Goal: Task Accomplishment & Management: Complete application form

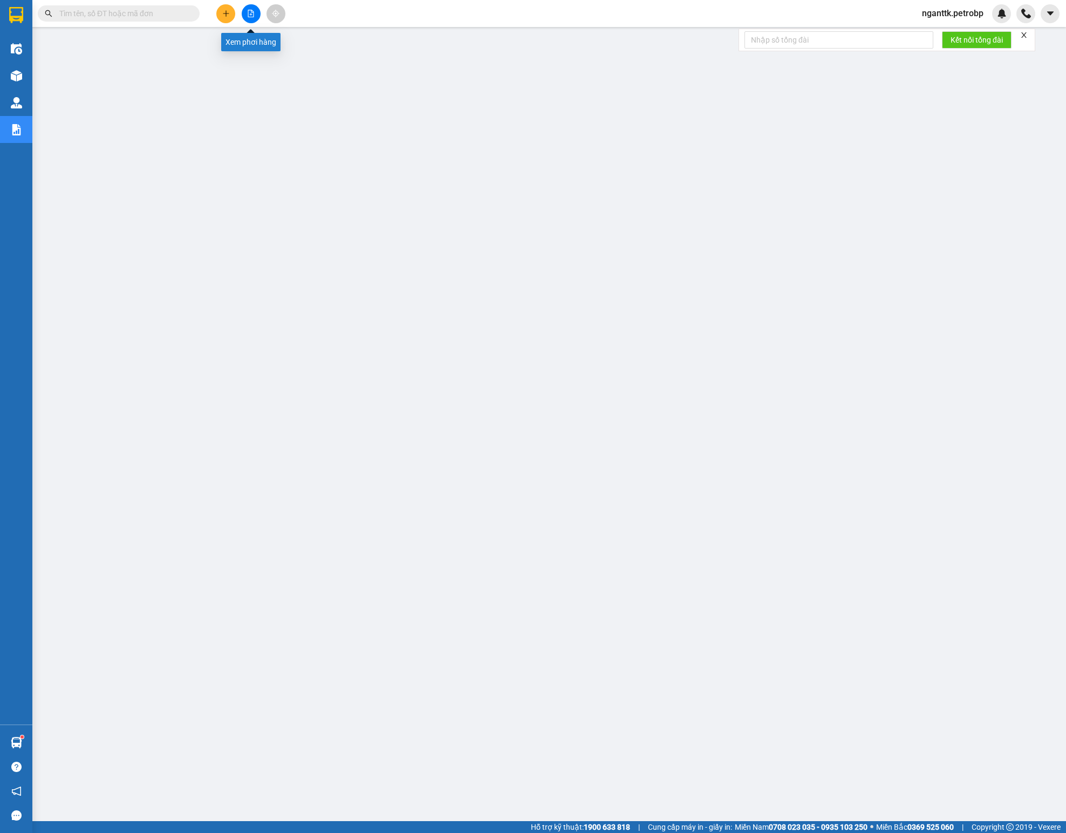
click at [249, 17] on button at bounding box center [251, 13] width 19 height 19
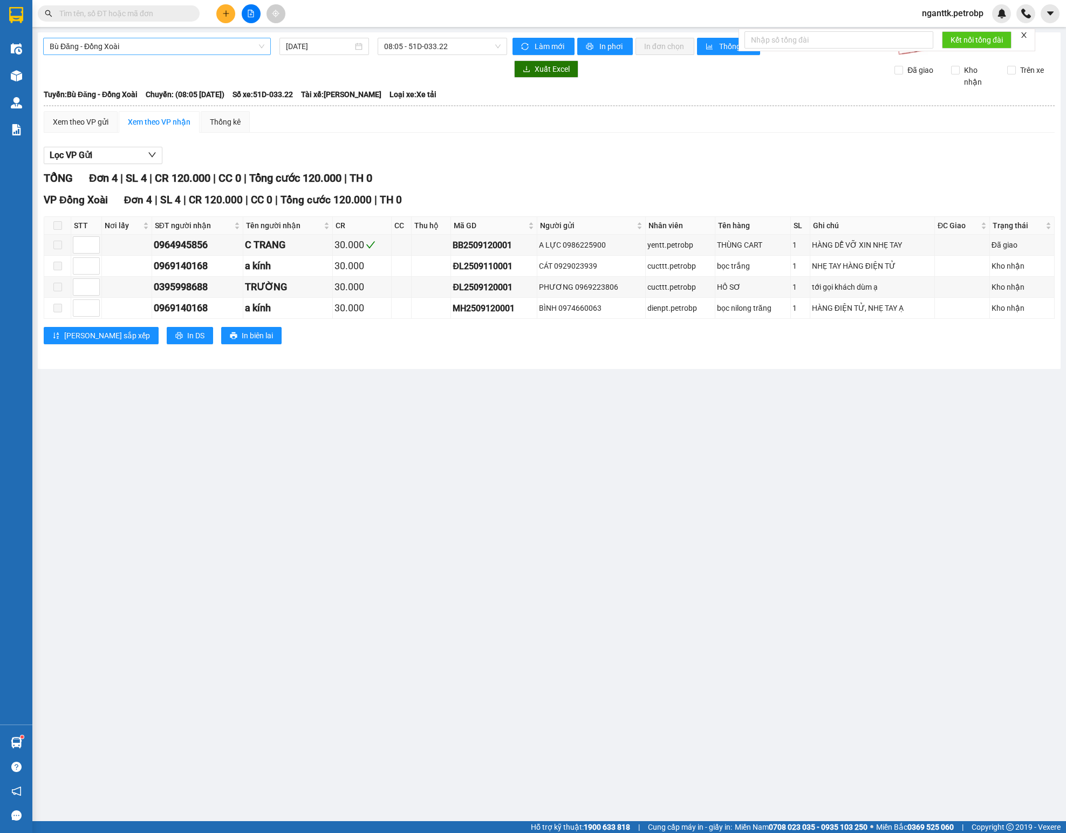
click at [123, 45] on span "Bù Đăng - Đồng Xoài" at bounding box center [157, 46] width 215 height 16
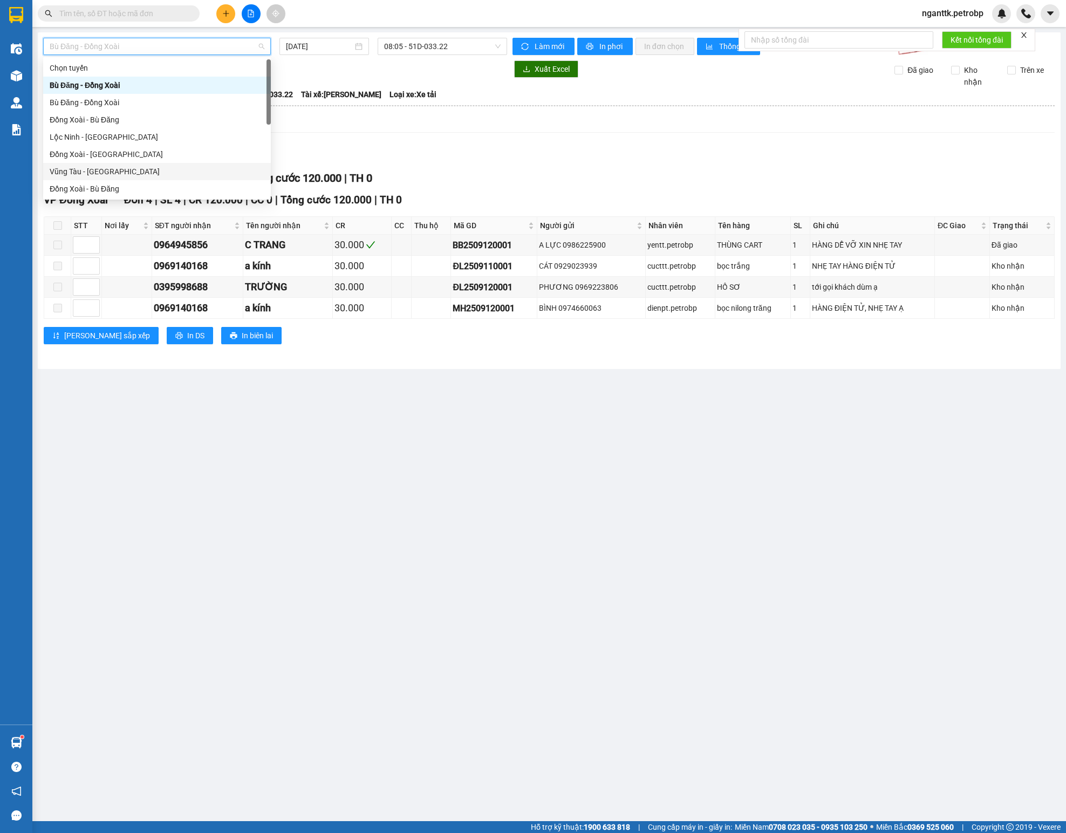
scroll to position [108, 0]
click at [161, 167] on div "[PERSON_NAME] - Phước Long" at bounding box center [157, 167] width 215 height 12
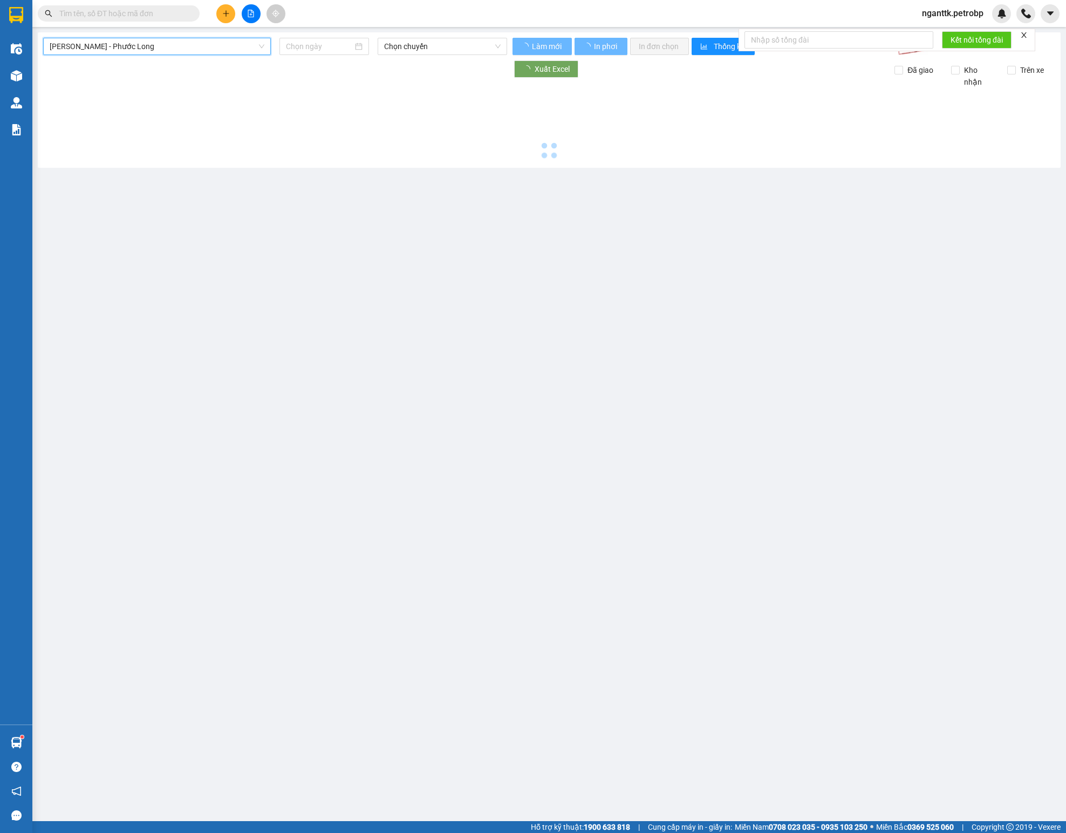
type input "[DATE]"
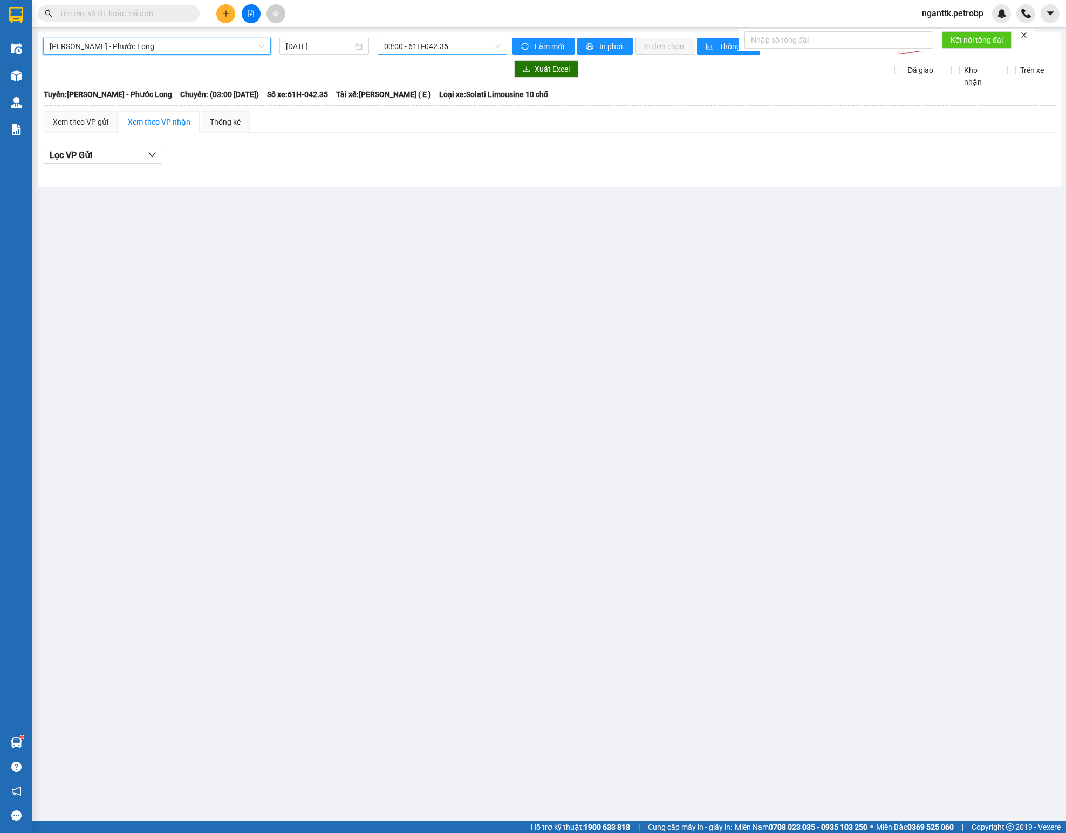
click at [407, 50] on span "03:00 - 61H-042.35" at bounding box center [442, 46] width 116 height 16
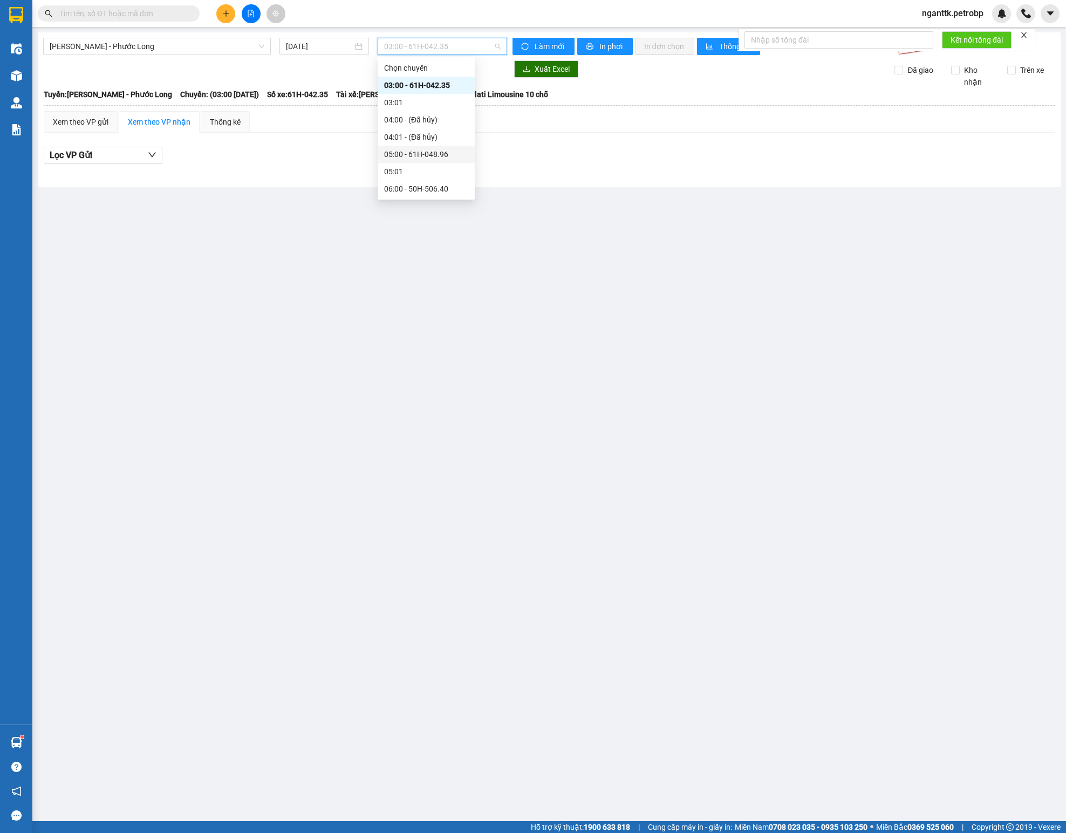
scroll to position [216, 0]
click at [440, 112] on div "09:05 - 93H-023.04" at bounding box center [426, 111] width 84 height 12
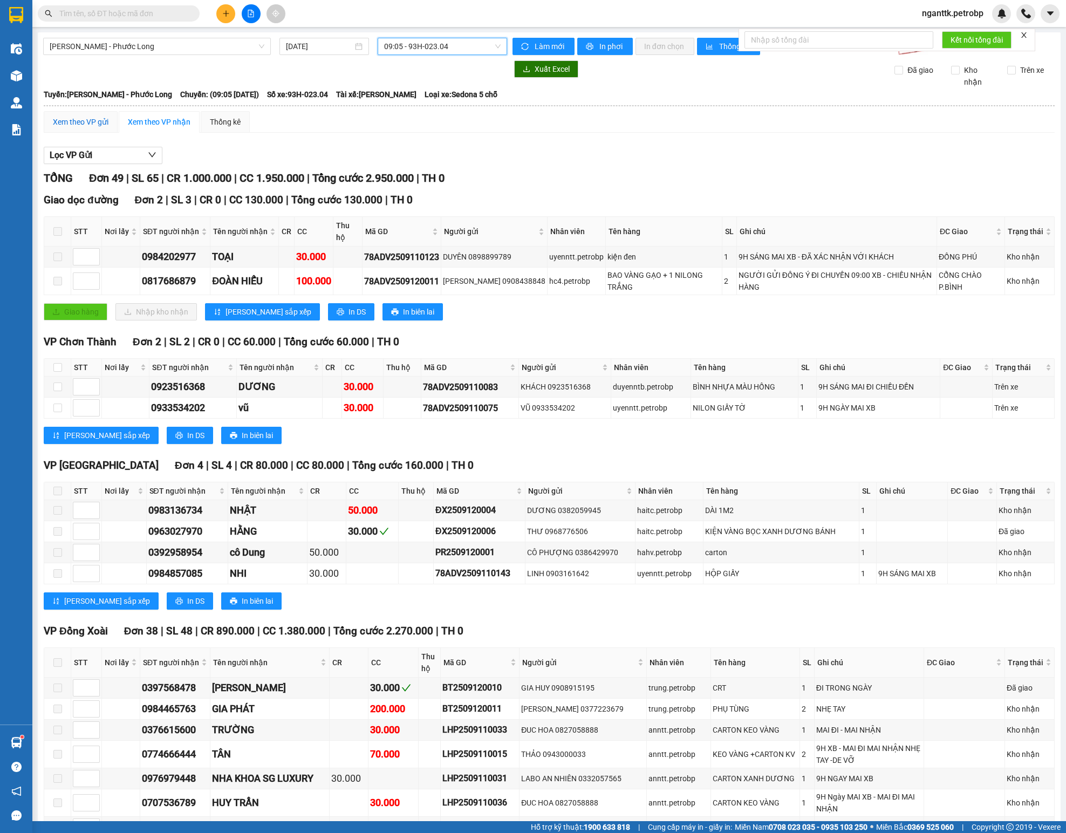
click at [58, 124] on div "Xem theo VP gửi" at bounding box center [81, 122] width 56 height 12
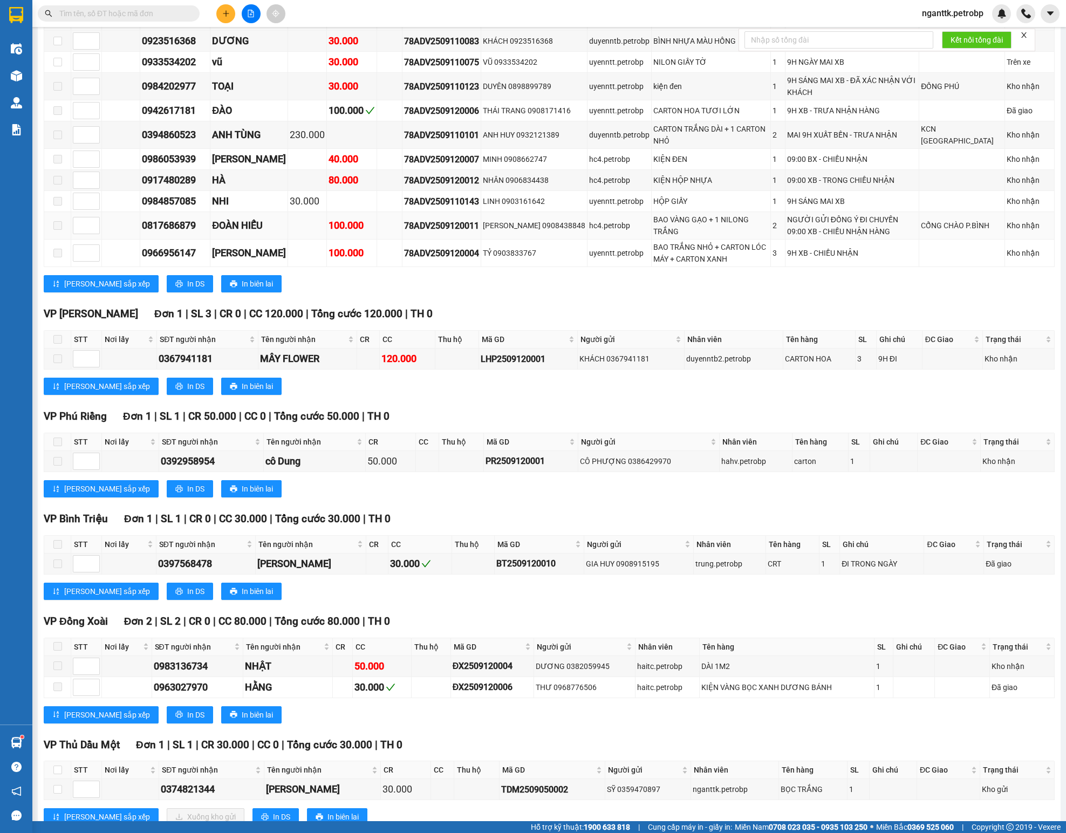
scroll to position [282, 0]
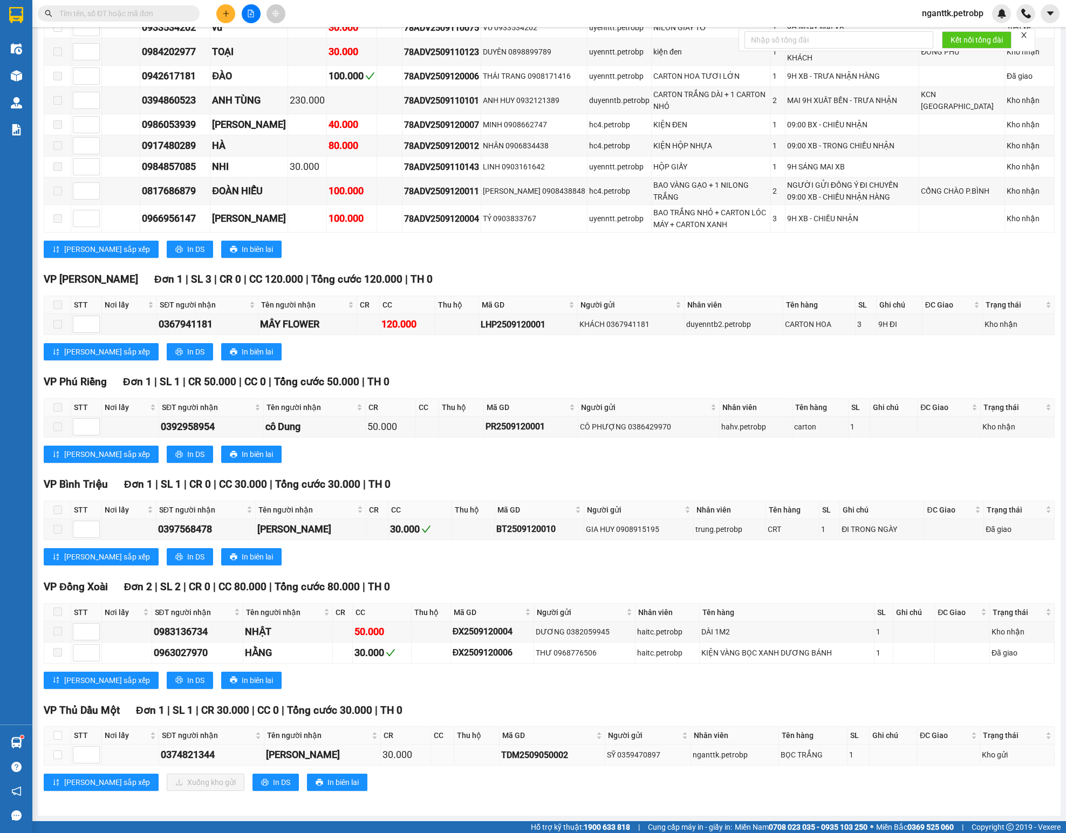
click at [501, 751] on div "TDM2509050002" at bounding box center [552, 754] width 102 height 13
copy div "TDM2509050002"
click at [127, 14] on input "text" at bounding box center [122, 14] width 127 height 12
paste input "TDM2509050002"
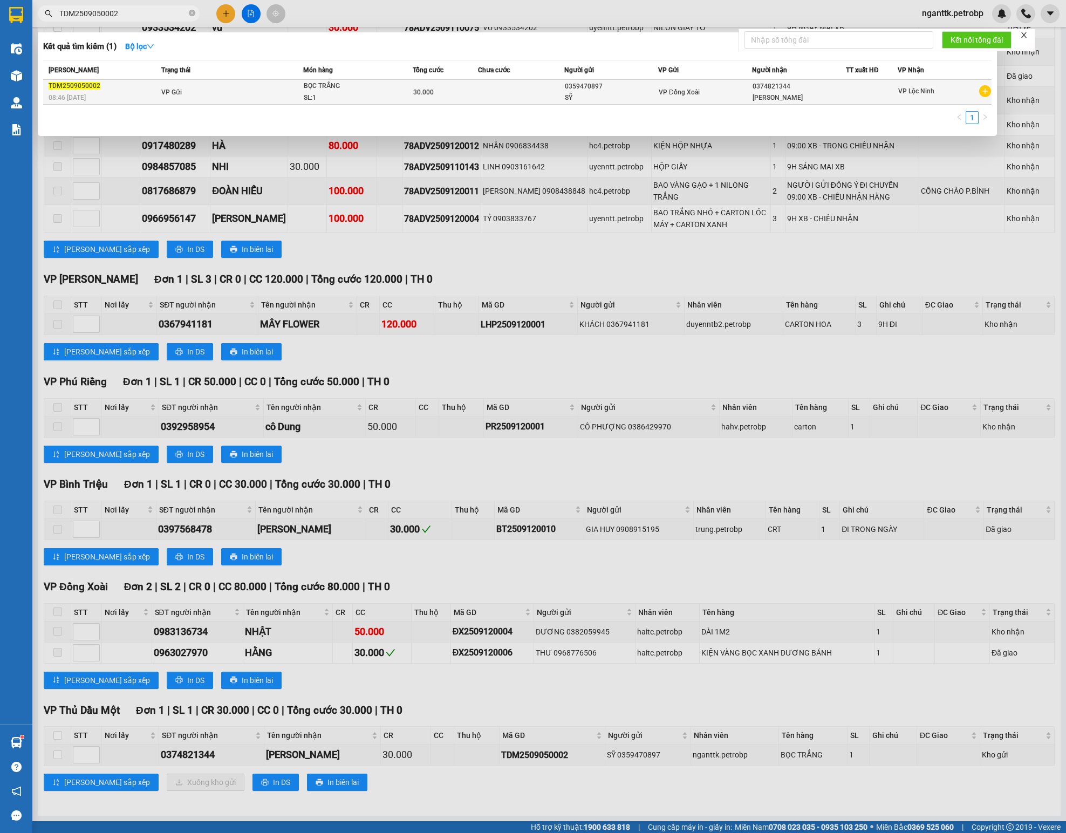
type input "TDM2509050002"
click at [190, 105] on td "VP Gửi" at bounding box center [231, 92] width 145 height 25
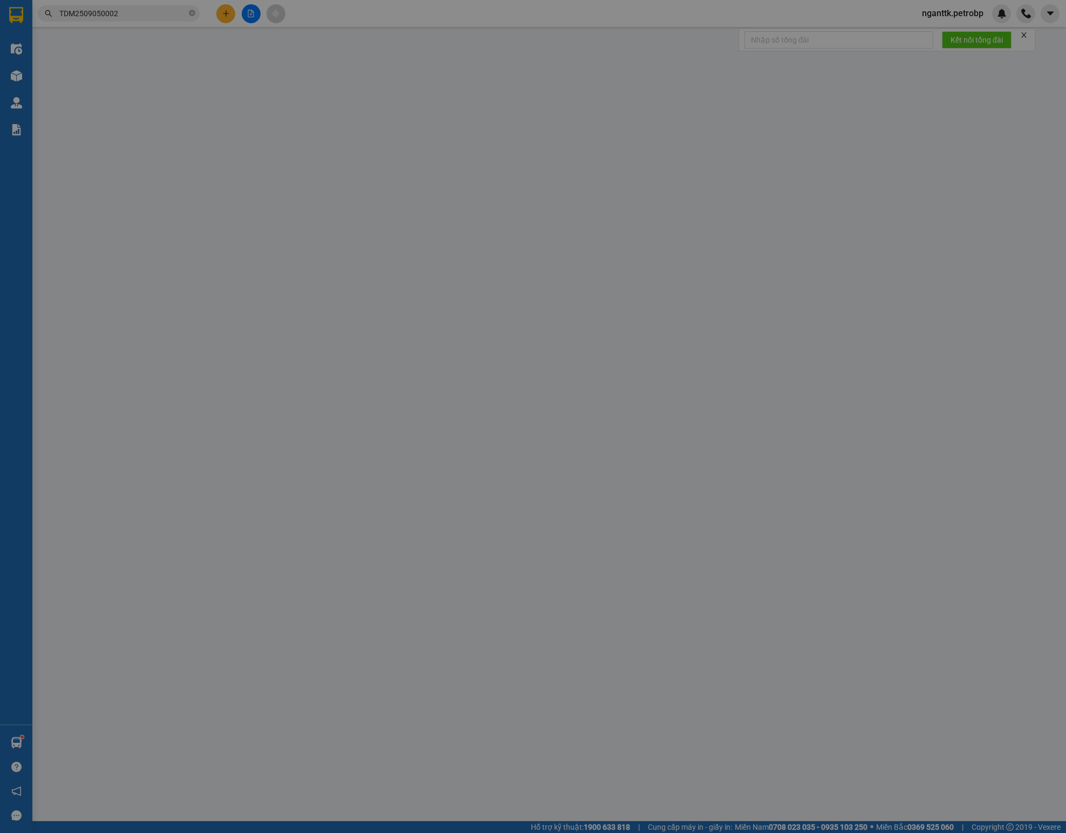
type input "0359470897"
type input "SỸ"
type input "0374821344"
type input "[PERSON_NAME]"
type input "30.000"
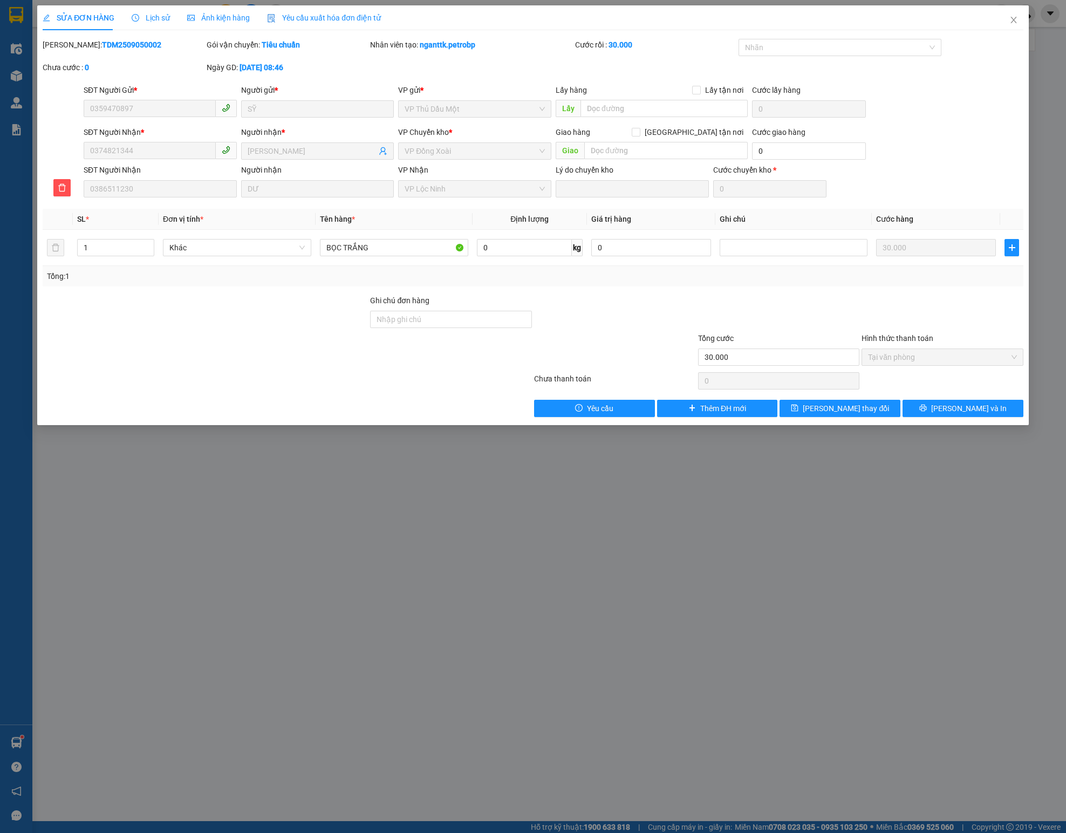
click at [154, 17] on span "Lịch sử" at bounding box center [151, 17] width 38 height 9
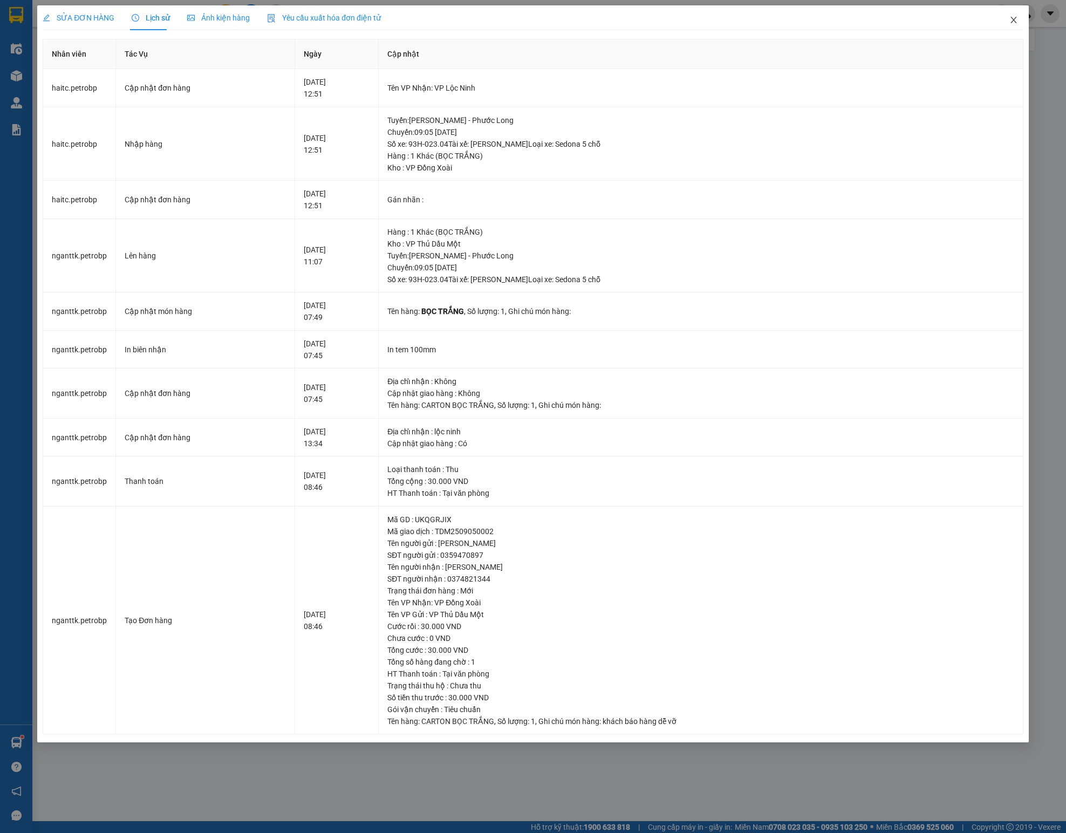
click at [1010, 20] on icon "close" at bounding box center [1013, 20] width 9 height 9
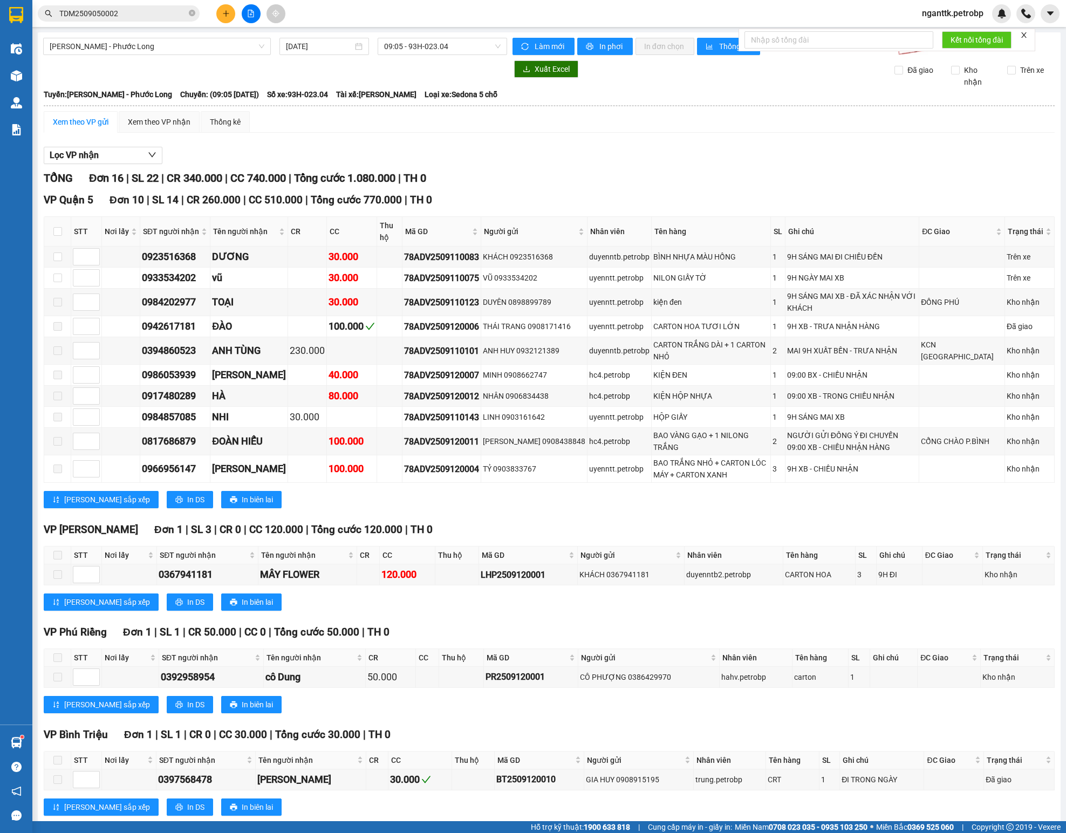
click at [217, 13] on button at bounding box center [225, 13] width 19 height 19
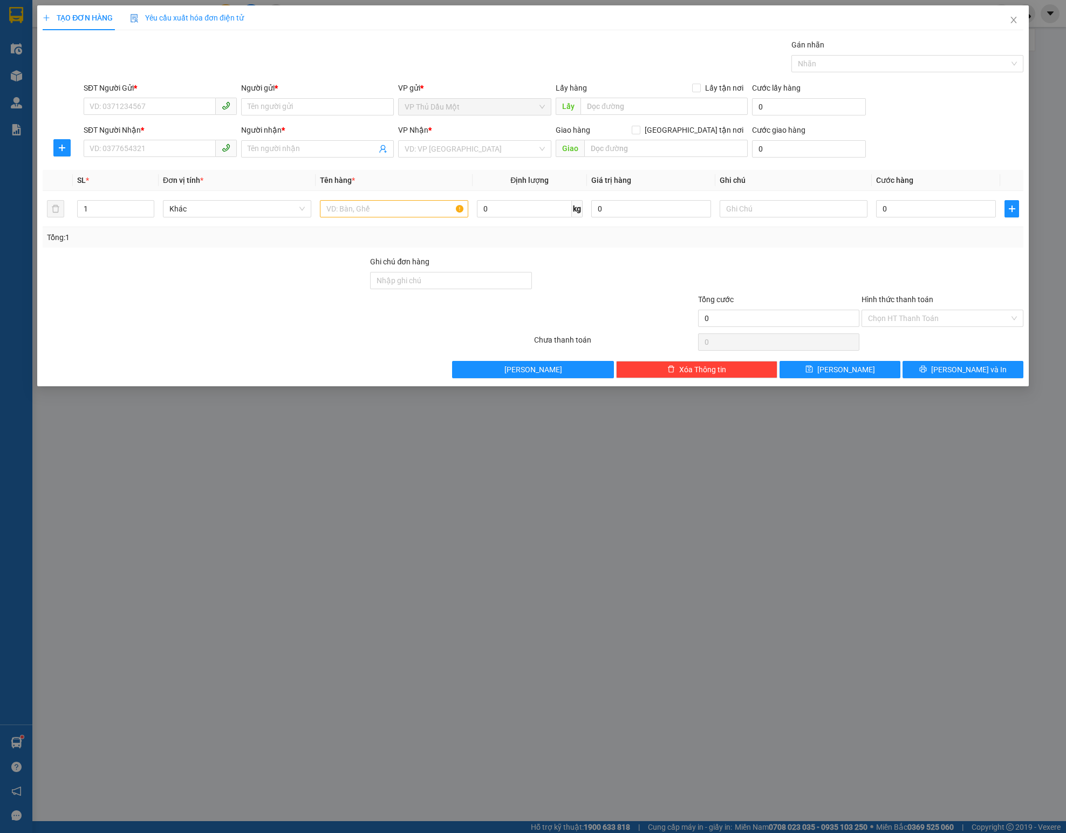
click at [133, 120] on div "SĐT Người Gửi * VD: 0371234567" at bounding box center [160, 101] width 153 height 38
click at [143, 112] on input "SĐT Người Gửi *" at bounding box center [150, 106] width 132 height 17
click at [143, 112] on input "0966813513" at bounding box center [150, 106] width 132 height 17
type input "0966813513"
